Goal: Find specific page/section: Find specific page/section

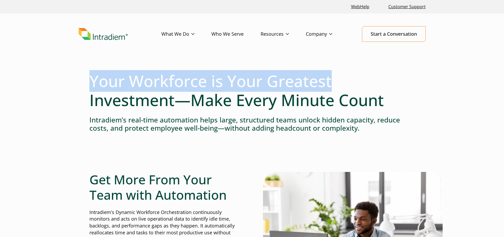
drag, startPoint x: 91, startPoint y: 79, endPoint x: 371, endPoint y: 82, distance: 279.4
click at [367, 82] on h1 "Your Workforce is Your Greatest Investment—Make Every Minute Count" at bounding box center [251, 90] width 325 height 38
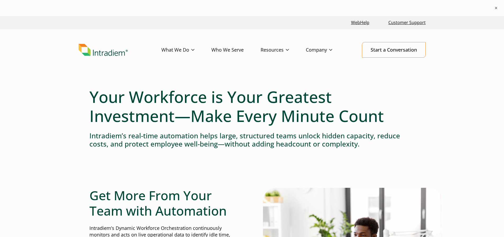
click at [386, 118] on h1 "Your Workforce is Your Greatest Investment—Make Every Minute Count" at bounding box center [251, 106] width 325 height 38
click at [323, 61] on li "Careers" at bounding box center [331, 60] width 50 height 7
click at [318, 61] on link "Careers" at bounding box center [314, 61] width 16 height 6
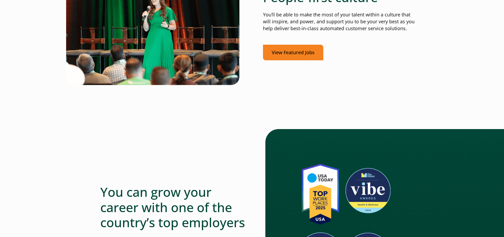
click at [298, 51] on link "View Featured Jobs" at bounding box center [293, 53] width 60 height 16
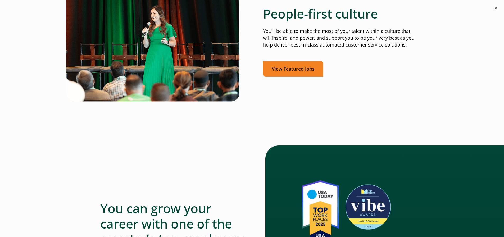
scroll to position [238, 0]
